Goal: Task Accomplishment & Management: Manage account settings

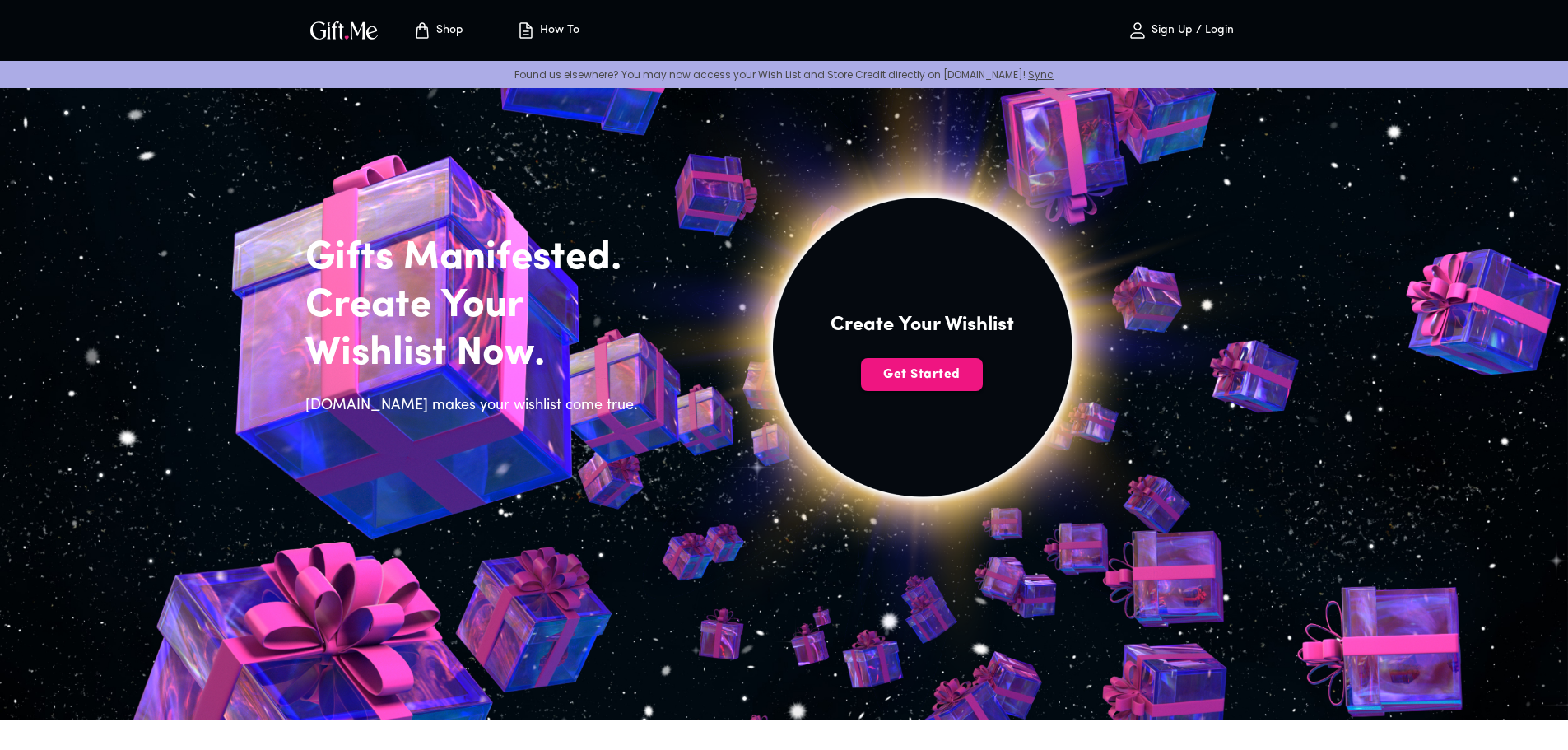
click at [1161, 29] on p "Sign Up / Login" at bounding box center [1191, 30] width 86 height 14
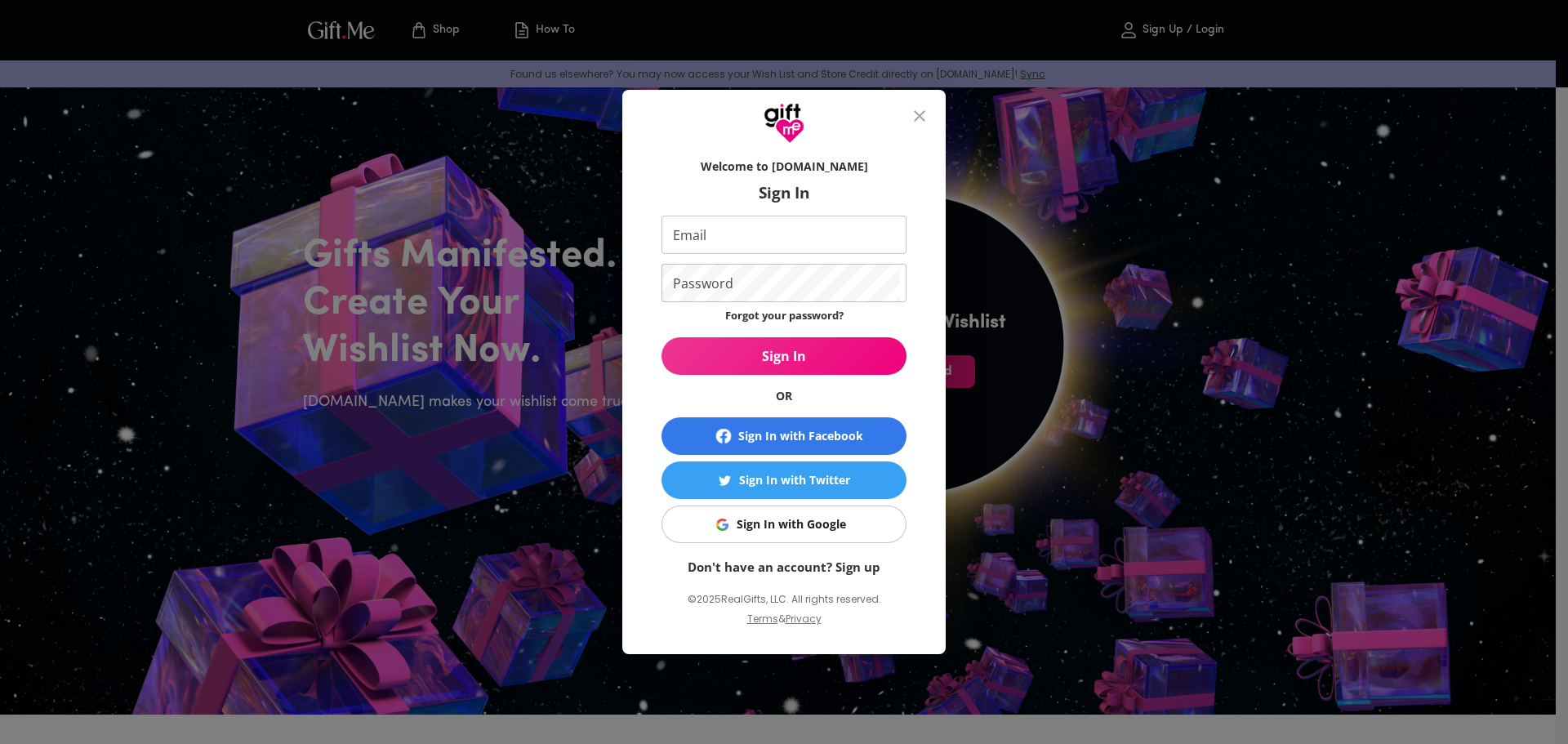
click at [796, 521] on div "Sign In with Google" at bounding box center [791, 524] width 109 height 18
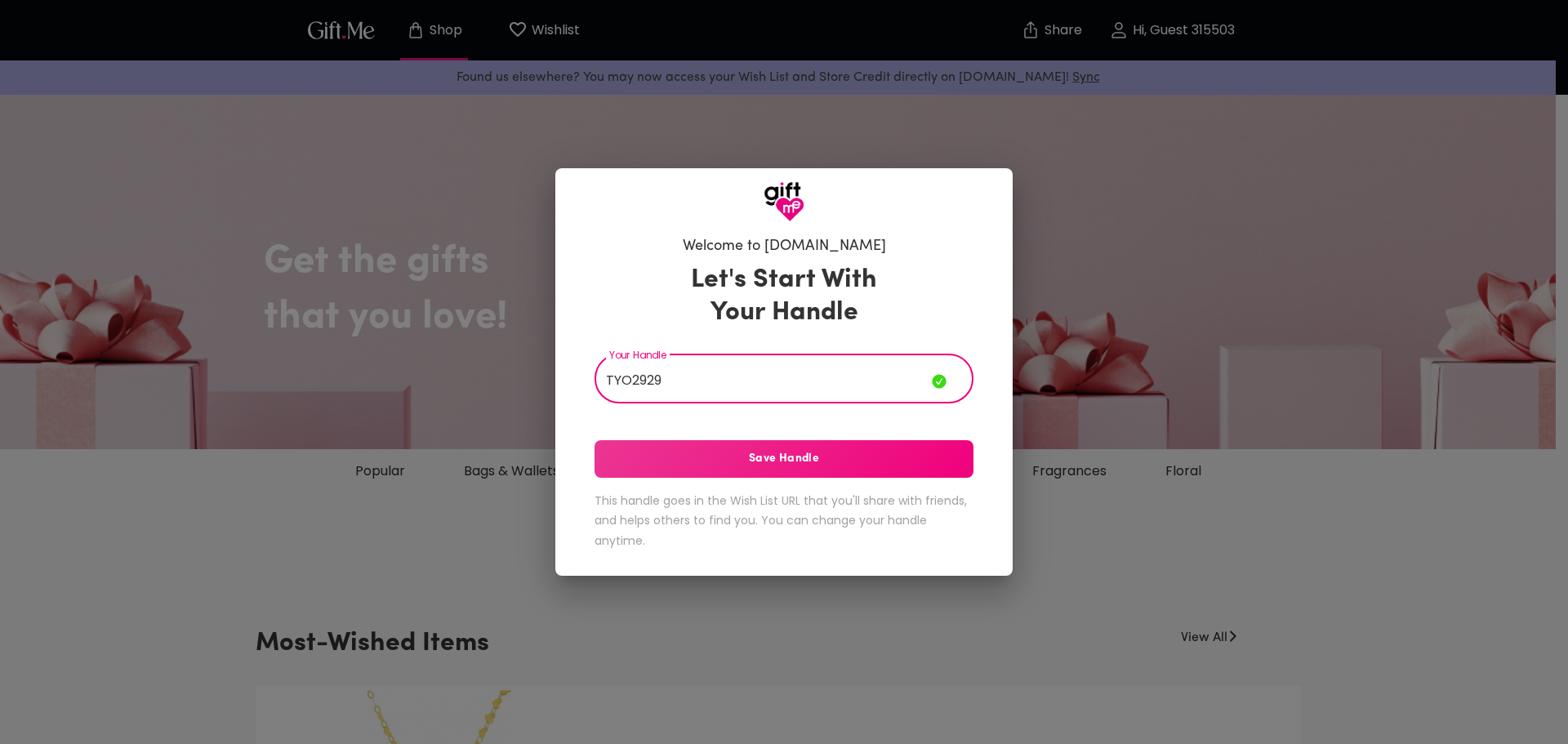
type input "TYO2929"
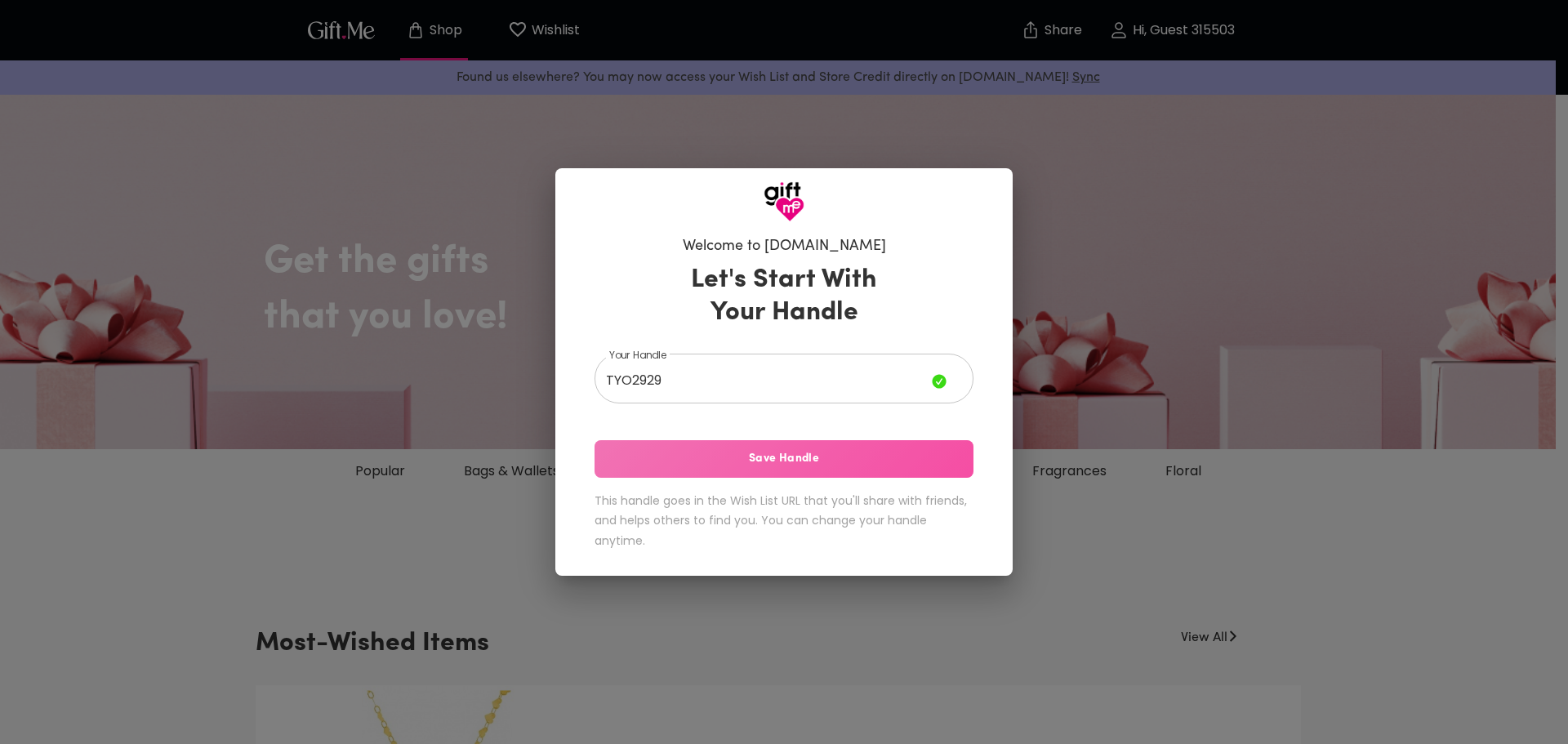
click at [787, 459] on span "Save Handle" at bounding box center [783, 459] width 379 height 18
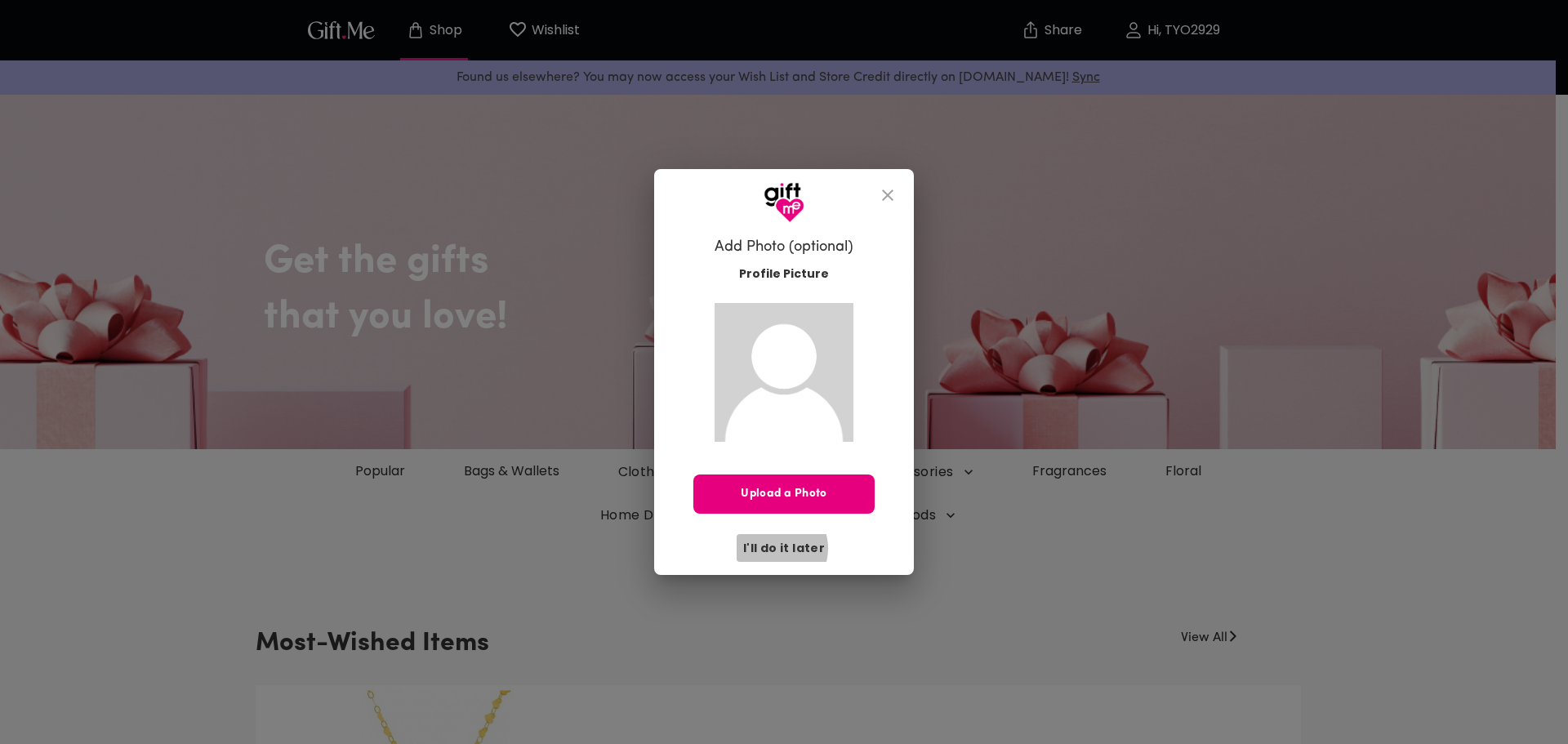
click at [777, 548] on span "I'll do it later" at bounding box center [784, 548] width 82 height 18
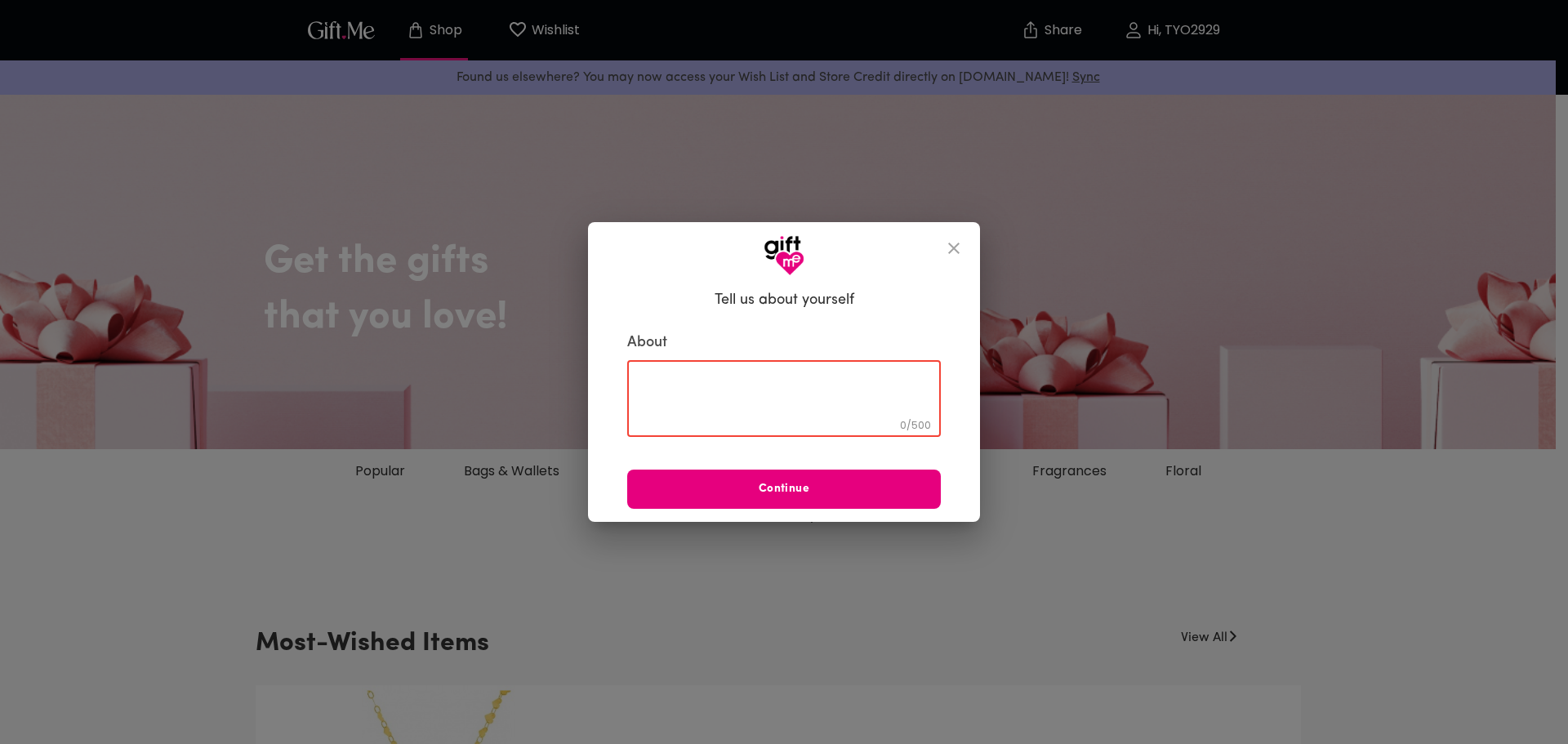
click at [776, 410] on textarea at bounding box center [784, 398] width 291 height 46
type textarea "ss"
click at [781, 494] on span "Continue" at bounding box center [783, 489] width 313 height 18
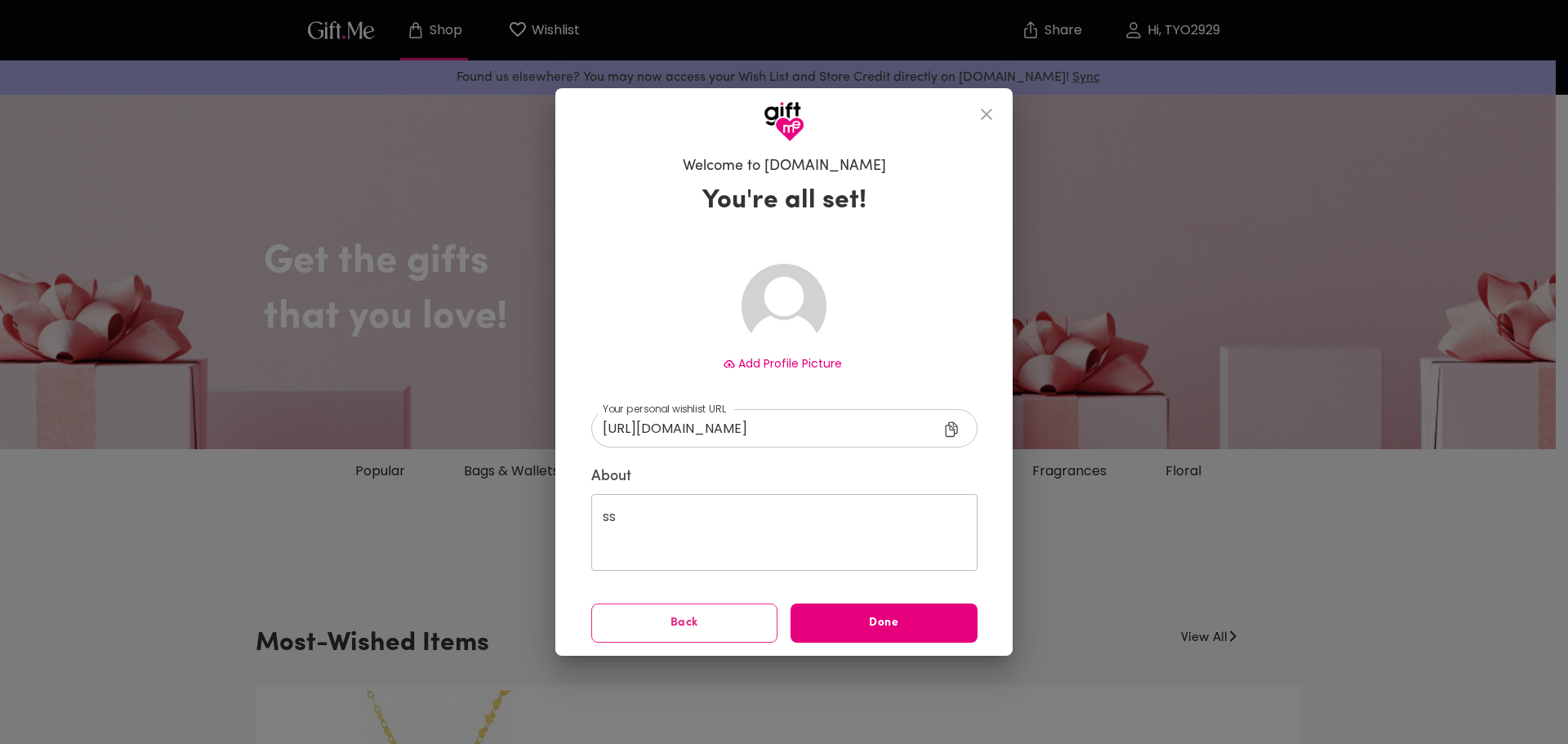
click at [897, 600] on div "Done" at bounding box center [884, 623] width 200 height 53
click at [898, 609] on button "Done" at bounding box center [884, 622] width 187 height 39
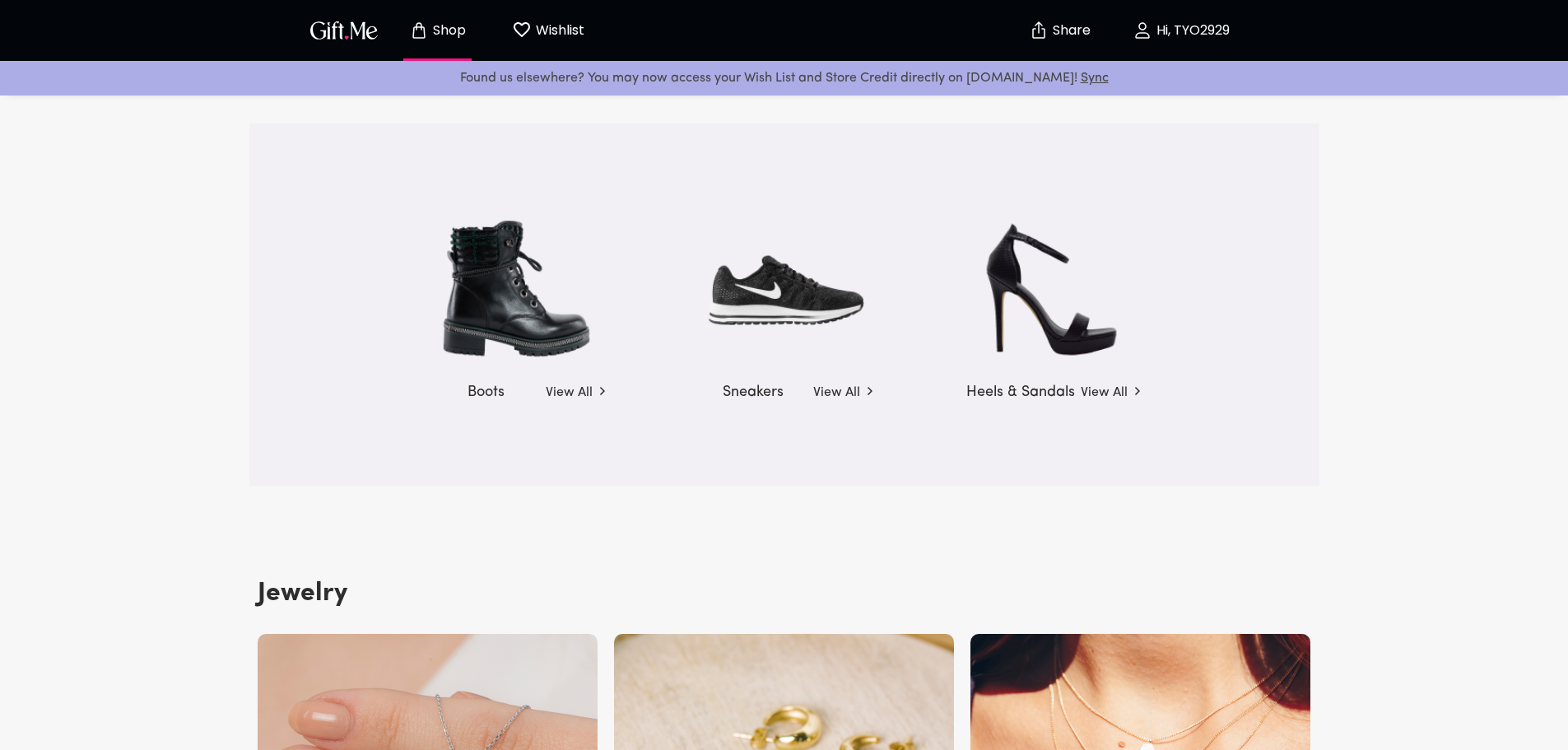
scroll to position [2386, 0]
